Goal: Information Seeking & Learning: Check status

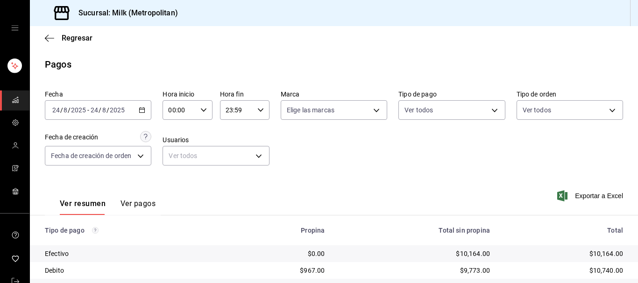
scroll to position [95, 0]
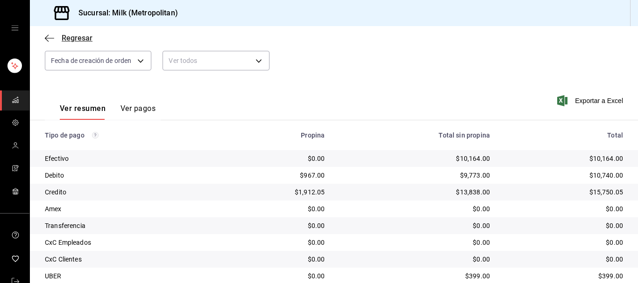
click at [59, 38] on span "Regresar" at bounding box center [69, 38] width 48 height 9
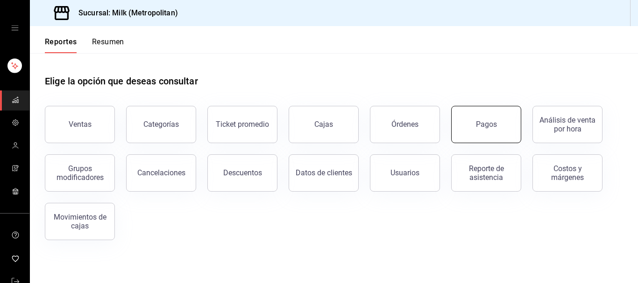
click at [483, 120] on button "Pagos" at bounding box center [486, 124] width 70 height 37
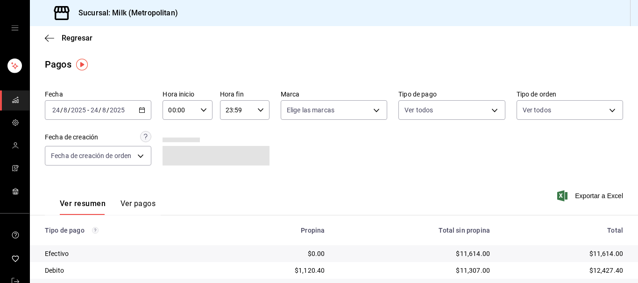
scroll to position [146, 0]
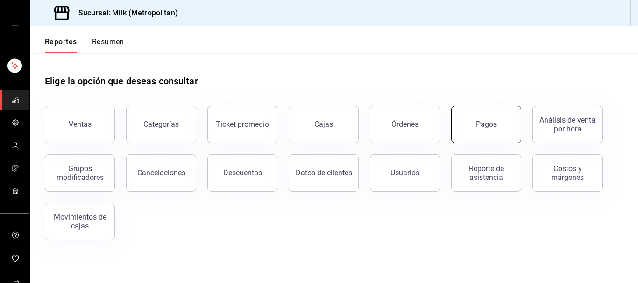
click at [495, 132] on button "Pagos" at bounding box center [486, 124] width 70 height 37
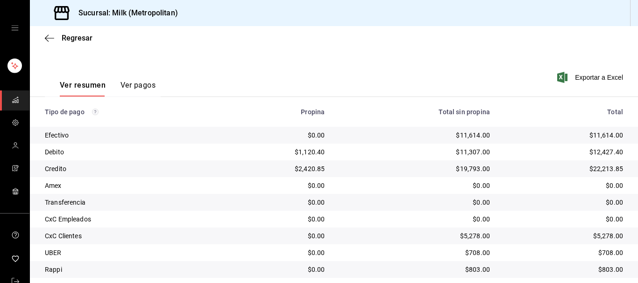
scroll to position [143, 0]
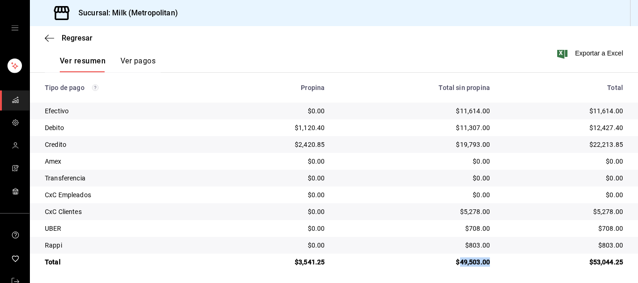
drag, startPoint x: 488, startPoint y: 263, endPoint x: 454, endPoint y: 272, distance: 34.8
click at [454, 271] on div "Tipo de pago Propina Total sin propina Total Efectivo $0.00 $11,614.00 $11,614.…" at bounding box center [334, 172] width 608 height 198
copy div "49,503.00"
click at [51, 35] on icon "button" at bounding box center [49, 38] width 9 height 8
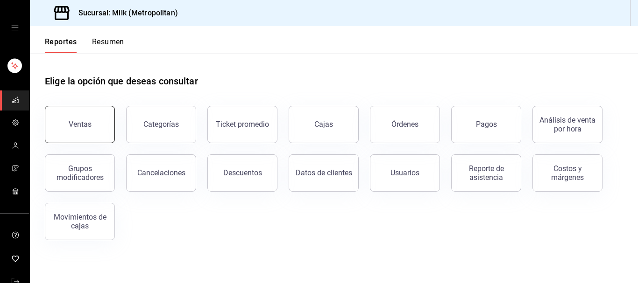
click at [83, 123] on div "Ventas" at bounding box center [80, 124] width 23 height 9
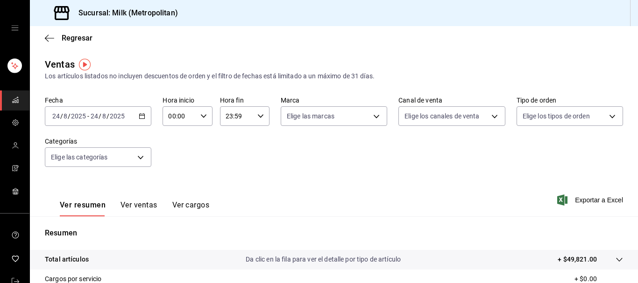
click at [141, 114] on icon "button" at bounding box center [142, 116] width 7 height 7
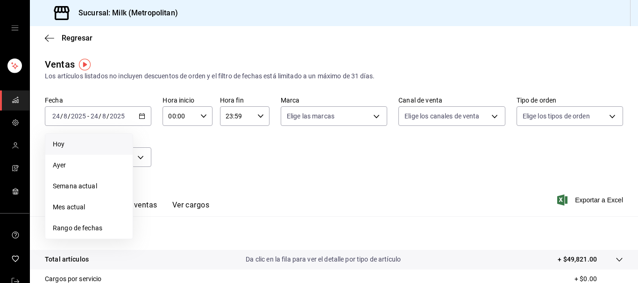
click at [63, 140] on span "Hoy" at bounding box center [89, 145] width 72 height 10
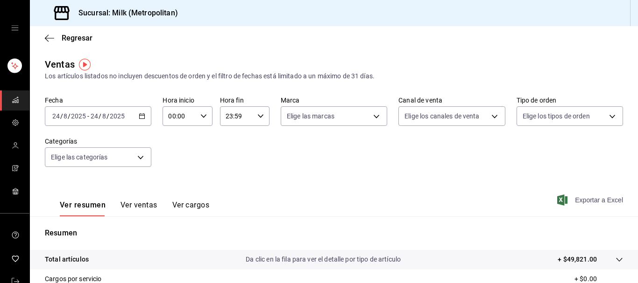
click at [606, 197] on span "Exportar a Excel" at bounding box center [591, 200] width 64 height 11
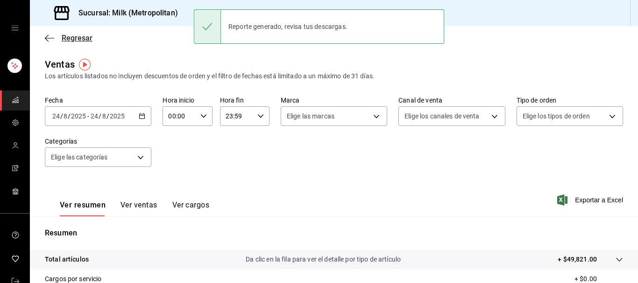
click at [47, 36] on icon "button" at bounding box center [49, 38] width 9 height 8
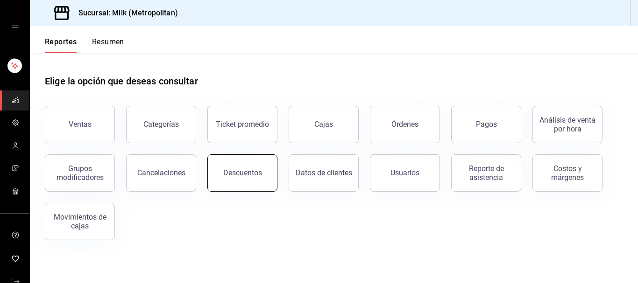
click at [241, 173] on div "Descuentos" at bounding box center [242, 173] width 39 height 9
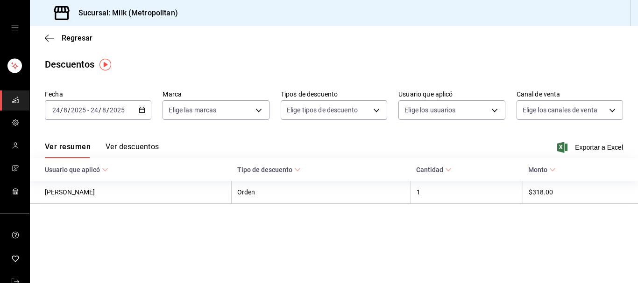
click at [140, 110] on \(Stroke\) "button" at bounding box center [142, 109] width 5 height 0
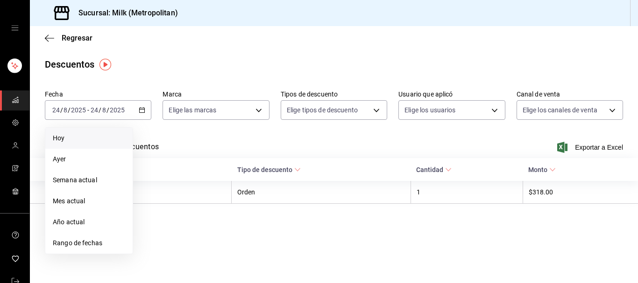
click at [63, 142] on span "Hoy" at bounding box center [89, 139] width 72 height 10
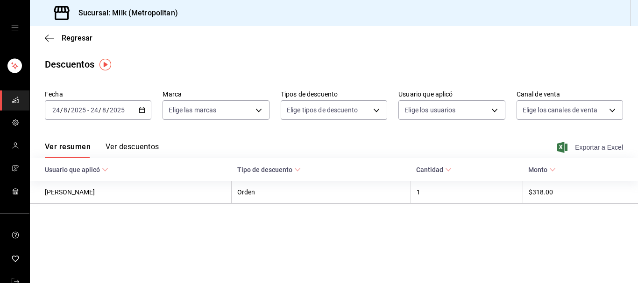
click at [608, 148] on span "Exportar a Excel" at bounding box center [591, 147] width 64 height 11
click at [57, 35] on span "Regresar" at bounding box center [69, 38] width 48 height 9
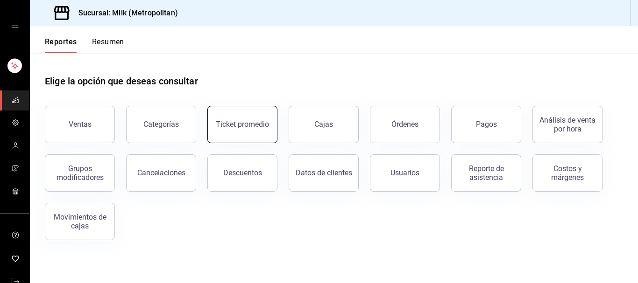
click at [263, 131] on button "Ticket promedio" at bounding box center [242, 124] width 70 height 37
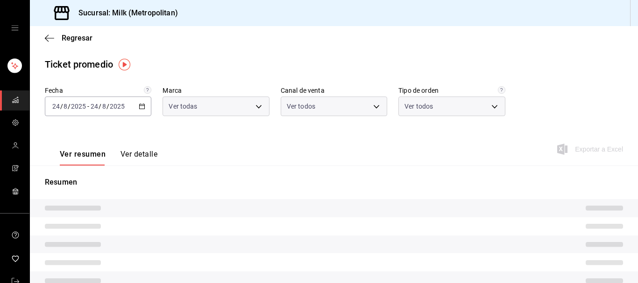
type input "57c9fc47-e65f-4221-a10c-96a6466a6251"
type input "PARROT,UBER_EATS,RAPPI,DIDI_FOOD,ONLINE"
type input "c6efb9bd-abd5-48a3-8783-83cc8f48df17,ac96d0b7-0302-404a-8271-ab3d4d47528d,08d44…"
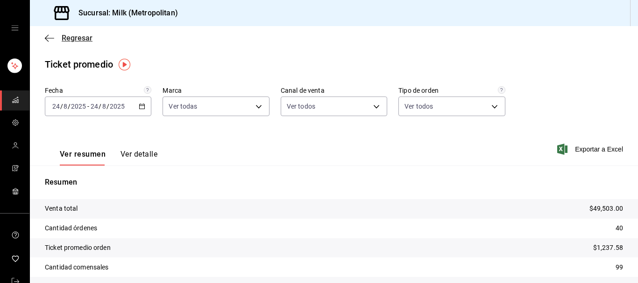
click at [50, 41] on icon "button" at bounding box center [49, 38] width 9 height 8
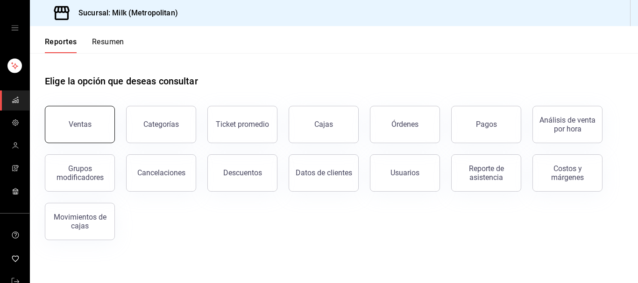
click at [82, 113] on button "Ventas" at bounding box center [80, 124] width 70 height 37
